Goal: Task Accomplishment & Management: Use online tool/utility

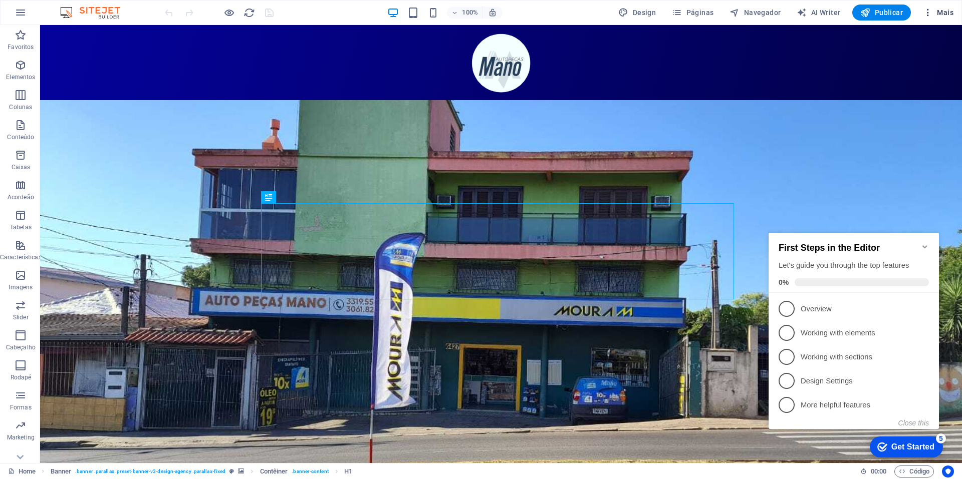
click at [940, 9] on span "Mais" at bounding box center [938, 13] width 31 height 10
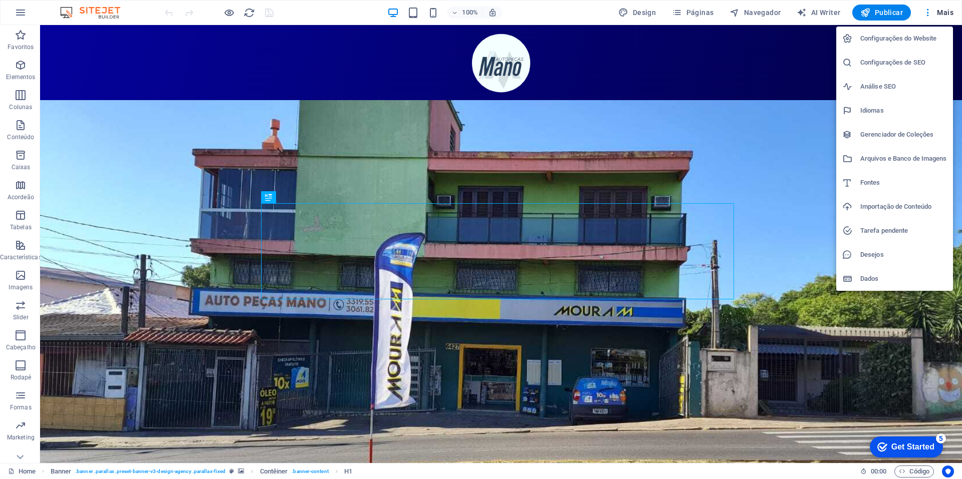
click at [890, 40] on h6 "Configurações do Website" at bounding box center [903, 39] width 87 height 12
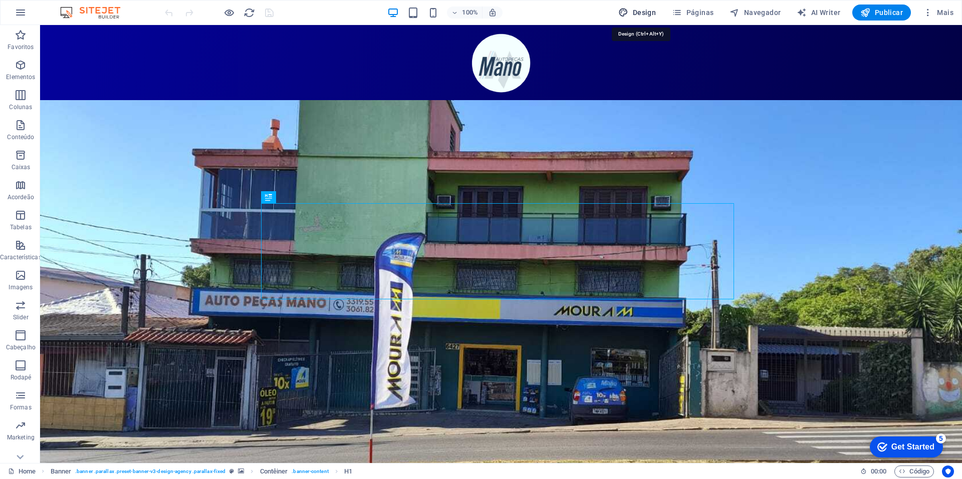
click at [645, 12] on span "Design" at bounding box center [637, 13] width 38 height 10
select select "rem"
select select "400"
select select "px"
